Goal: Feedback & Contribution: Contribute content

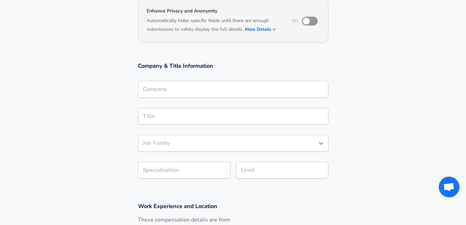
scroll to position [76, 0]
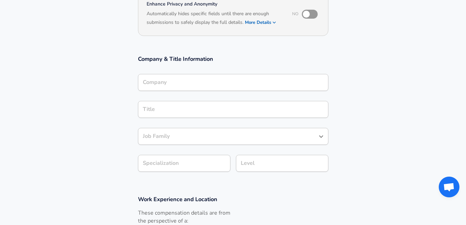
click at [157, 86] on input "Company" at bounding box center [233, 82] width 184 height 11
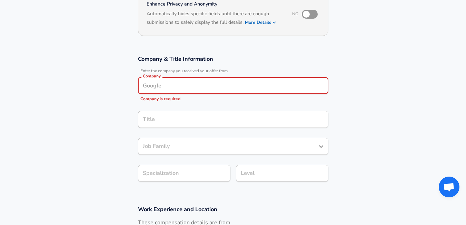
paste input "Brave Little Minds"
type input "Brave Little Minds"
click at [174, 119] on div "Company & Title Information Enter the company you received your offer from Comp…" at bounding box center [233, 120] width 207 height 131
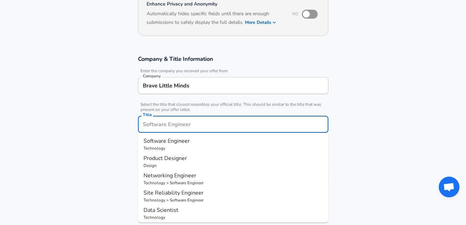
scroll to position [90, 0]
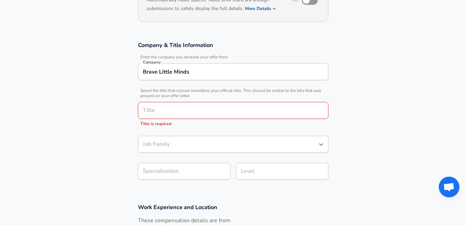
click at [120, 106] on section "Company & Title Information Enter the company you received your offer from Comp…" at bounding box center [233, 114] width 466 height 162
click at [169, 111] on input "Title" at bounding box center [233, 110] width 184 height 11
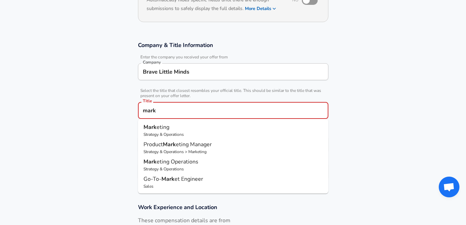
click at [168, 144] on strong "Mark" at bounding box center [169, 144] width 13 height 8
type input "Product Marketing Manager"
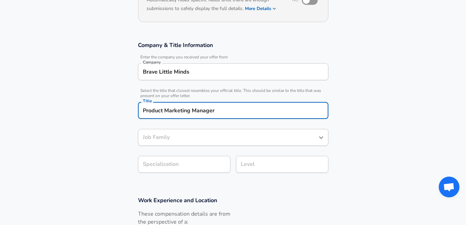
type input "Marketing"
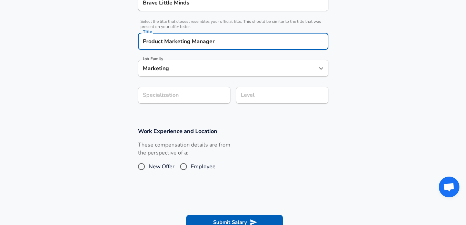
type input "Product Marketing Manager"
click at [163, 68] on input "Marketing" at bounding box center [228, 68] width 174 height 11
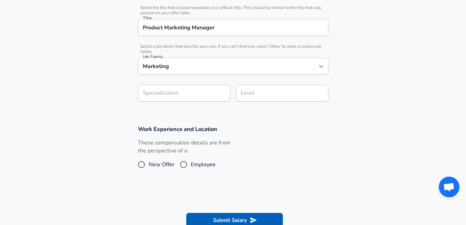
click at [116, 92] on section "Company & Title Information Enter the company you received your offer from Comp…" at bounding box center [233, 33] width 466 height 167
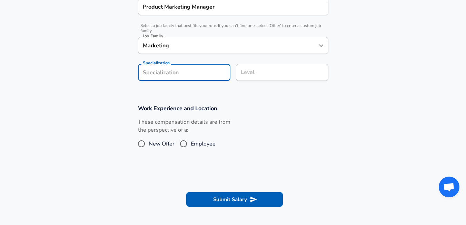
click at [171, 92] on section "Company & Title Information Enter the company you received your offer from Comp…" at bounding box center [233, 13] width 466 height 167
click at [247, 79] on div "Level" at bounding box center [282, 72] width 92 height 17
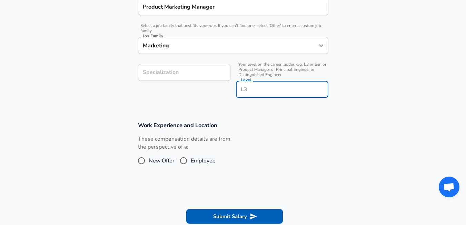
scroll to position [207, 0]
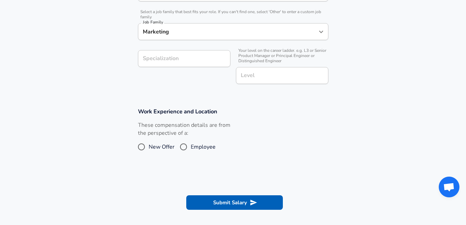
click at [188, 76] on div "Specialization Specialization" at bounding box center [182, 67] width 98 height 44
click at [175, 58] on input "Specialization" at bounding box center [184, 58] width 92 height 17
click at [224, 118] on div "Work Experience and Location These compensation details are from the perspectiv…" at bounding box center [233, 132] width 207 height 50
click at [164, 146] on span "New Offer" at bounding box center [162, 147] width 26 height 8
click at [149, 146] on input "New Offer" at bounding box center [141, 146] width 14 height 11
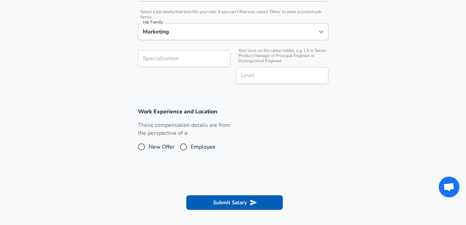
radio input "true"
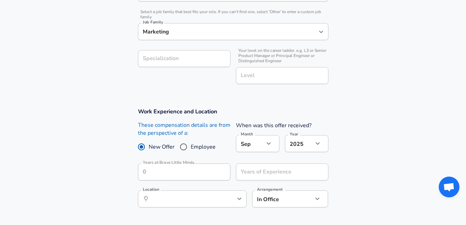
click at [187, 144] on input "Employee" at bounding box center [183, 146] width 14 height 11
radio input "true"
radio input "false"
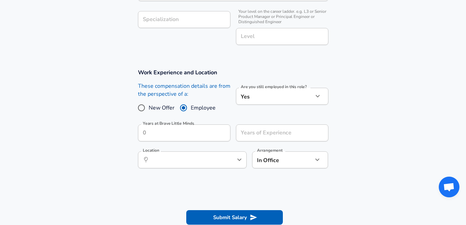
scroll to position [380, 0]
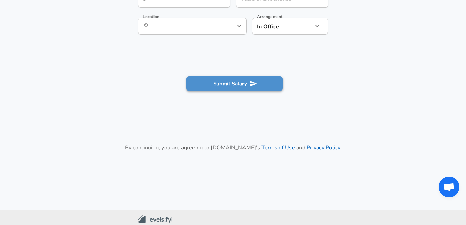
click at [237, 84] on button "Submit Salary" at bounding box center [234, 83] width 97 height 14
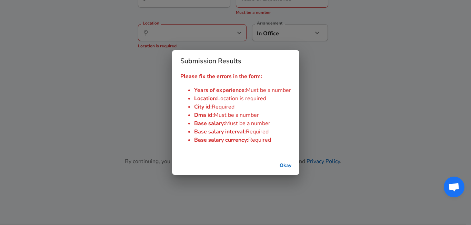
drag, startPoint x: 84, startPoint y: 70, endPoint x: 42, endPoint y: 1, distance: 81.1
click at [77, 62] on div "Submission Results Please fix the errors in the form: Years of experience : Mus…" at bounding box center [235, 112] width 471 height 225
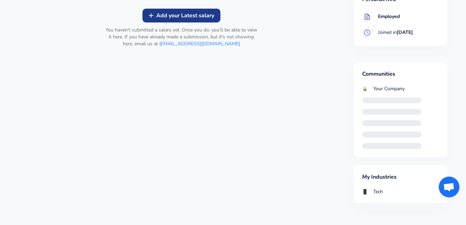
scroll to position [59, 0]
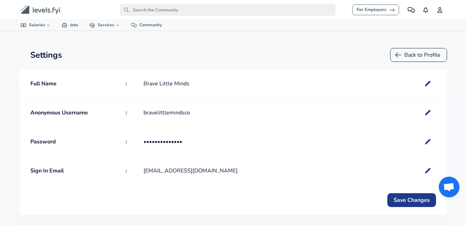
radio input "true"
radio input "false"
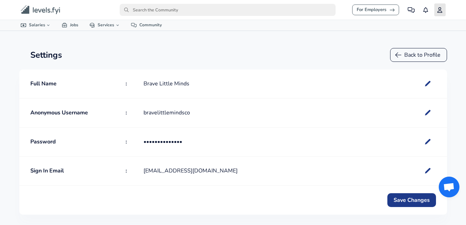
click at [436, 10] on link "Profile" at bounding box center [439, 9] width 11 height 13
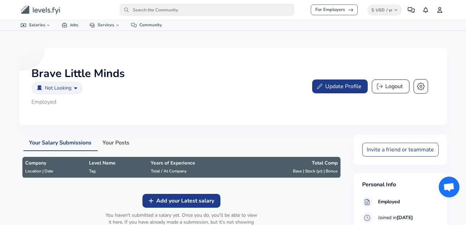
click at [418, 85] on icon "button" at bounding box center [421, 86] width 8 height 8
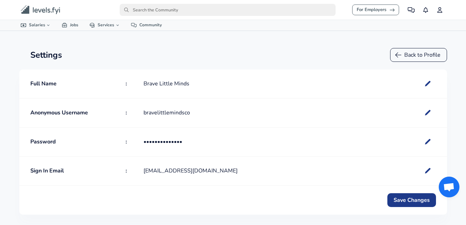
radio input "true"
radio input "false"
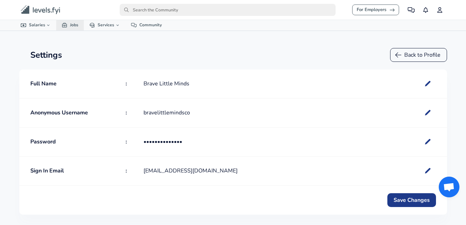
click at [76, 23] on link "Jobs" at bounding box center [70, 25] width 28 height 10
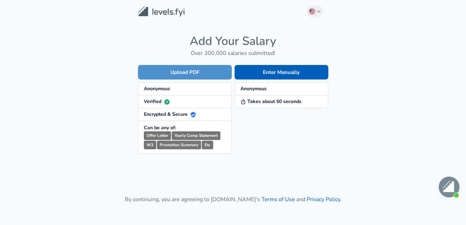
click at [196, 71] on button "Upload PDF" at bounding box center [185, 72] width 94 height 14
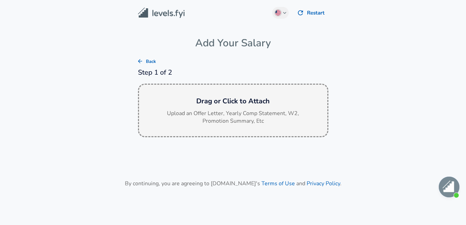
click at [216, 116] on p "Upload an Offer Letter, Yearly Comp Statement, W2, Promotion Summary, Etc" at bounding box center [233, 117] width 138 height 16
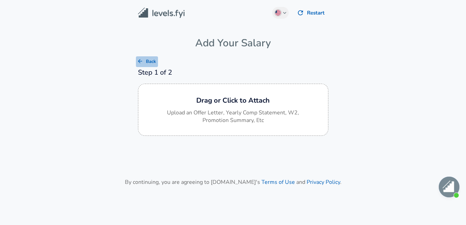
click at [138, 63] on icon "button" at bounding box center [140, 61] width 6 height 6
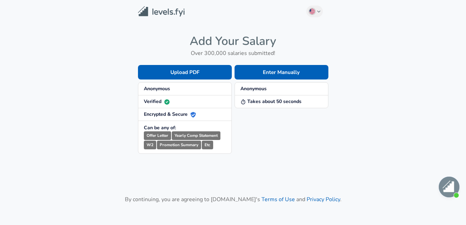
click at [138, 63] on div "Upload PDF Anonymous Verified Encrypted & Secure Can be any of: Offer Letter Ye…" at bounding box center [183, 104] width 97 height 100
click at [153, 98] on strong "Verified" at bounding box center [157, 101] width 26 height 7
click at [168, 118] on li "Encrypted & Secure" at bounding box center [184, 114] width 93 height 13
click at [167, 114] on strong "Encrypted & Secure" at bounding box center [170, 114] width 52 height 7
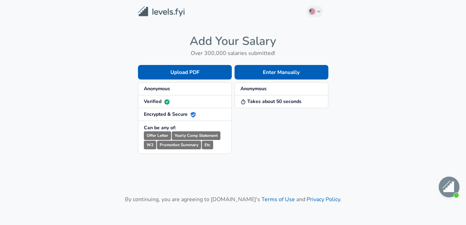
click at [165, 126] on strong "Can be any of:" at bounding box center [160, 127] width 32 height 7
click at [156, 135] on small "Offer Letter" at bounding box center [157, 135] width 27 height 9
click at [196, 143] on small "Promotion Summary" at bounding box center [179, 144] width 44 height 9
click at [196, 142] on small "Promotion Summary" at bounding box center [179, 144] width 44 height 9
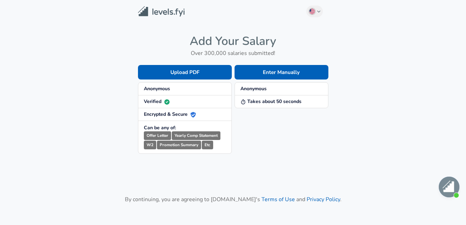
click at [140, 146] on li "Can be any of: Offer Letter Yearly Comp Statement W2 Promotion Summary Etc" at bounding box center [184, 137] width 93 height 32
drag, startPoint x: 200, startPoint y: 159, endPoint x: 208, endPoint y: 143, distance: 17.9
click at [202, 157] on main "English (US) Change Add Your Salary Over 300,000 salaries submitted! Upload PDF…" at bounding box center [233, 122] width 466 height 245
click at [208, 142] on small "Etc" at bounding box center [207, 144] width 11 height 9
click at [251, 97] on li "Takes about 50 seconds" at bounding box center [281, 101] width 93 height 12
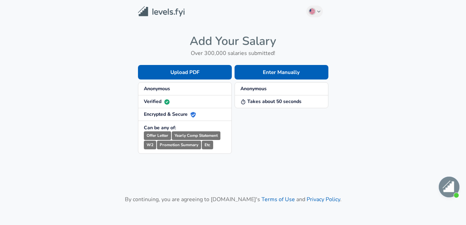
click at [255, 109] on div "Enter Manually Anonymous Takes about 50 seconds" at bounding box center [280, 104] width 97 height 100
click at [253, 101] on strong "Takes about 50 seconds" at bounding box center [271, 101] width 61 height 7
click at [220, 43] on h4 "Add Your Salary" at bounding box center [233, 41] width 190 height 14
click at [196, 39] on h4 "Add Your Salary" at bounding box center [233, 41] width 190 height 14
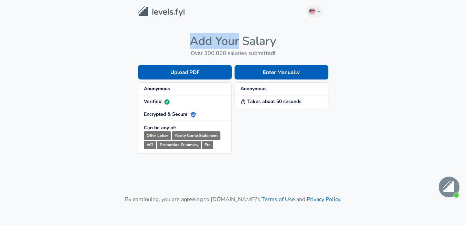
drag, startPoint x: 161, startPoint y: 28, endPoint x: 158, endPoint y: 19, distance: 9.5
click at [161, 28] on main "English (US) Change Add Your Salary Over 300,000 salaries submitted! Upload PDF…" at bounding box center [233, 122] width 466 height 245
click at [156, 16] on img at bounding box center [161, 11] width 47 height 11
